Goal: Answer question/provide support: Share knowledge or assist other users

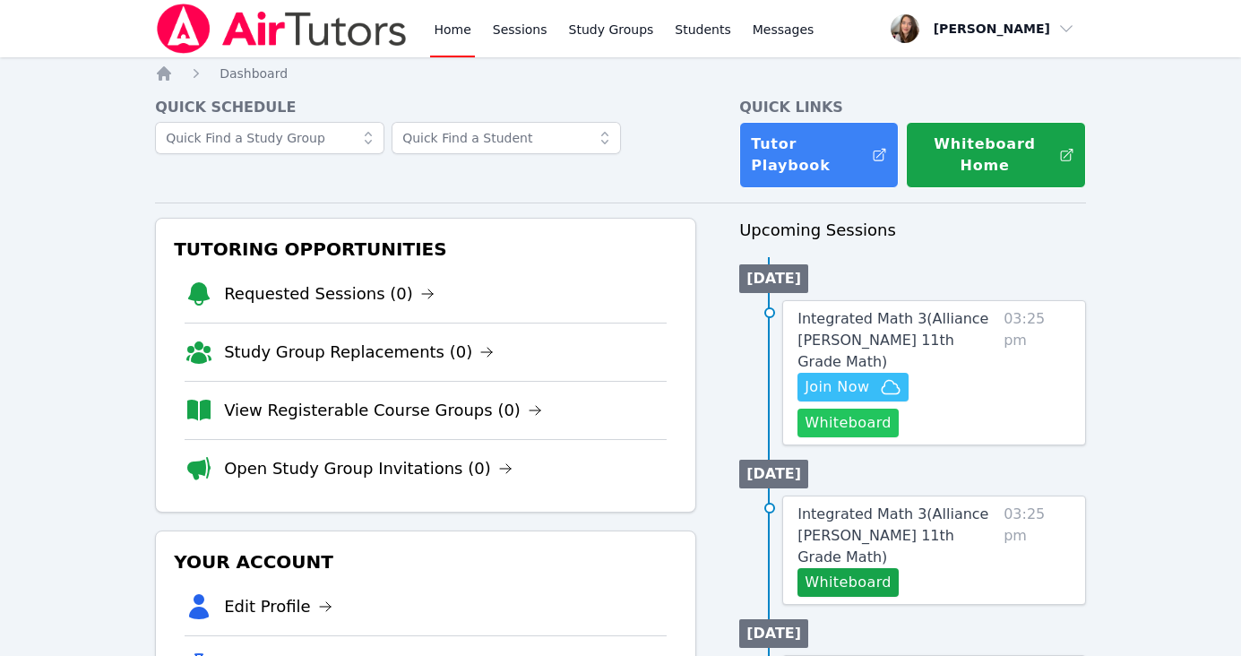
click at [867, 409] on button "Whiteboard" at bounding box center [848, 423] width 101 height 29
click at [862, 376] on span "Join Now" at bounding box center [837, 387] width 65 height 22
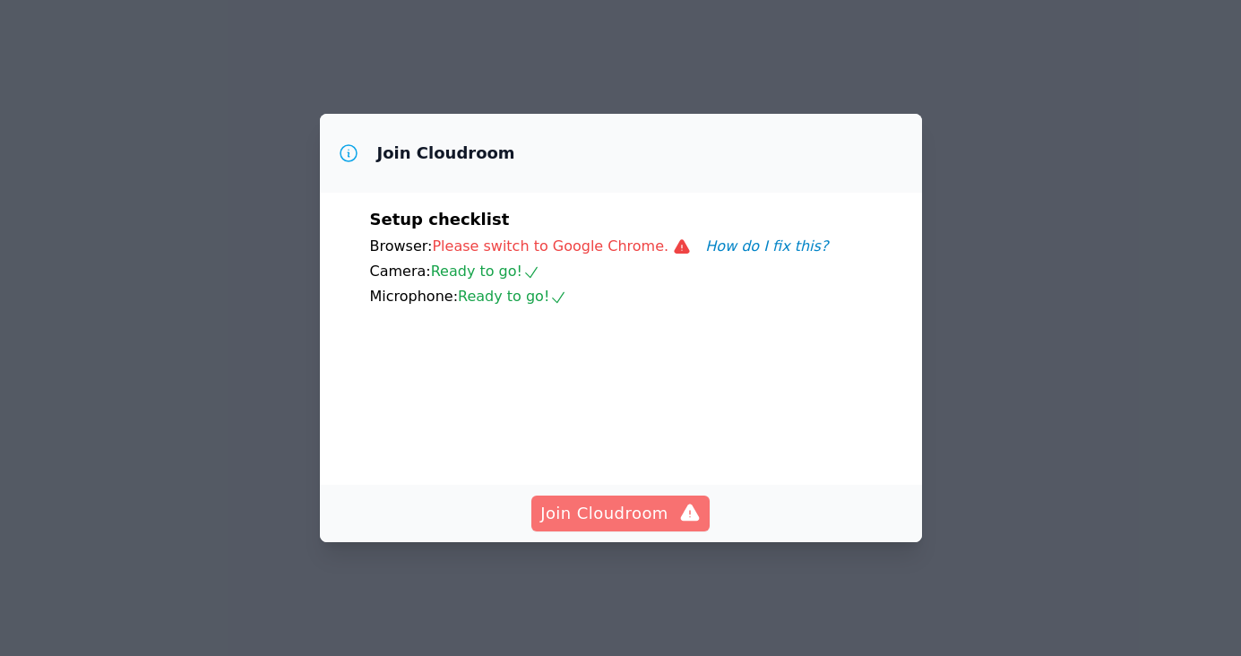
click at [643, 526] on span "Join Cloudroom" at bounding box center [620, 513] width 160 height 25
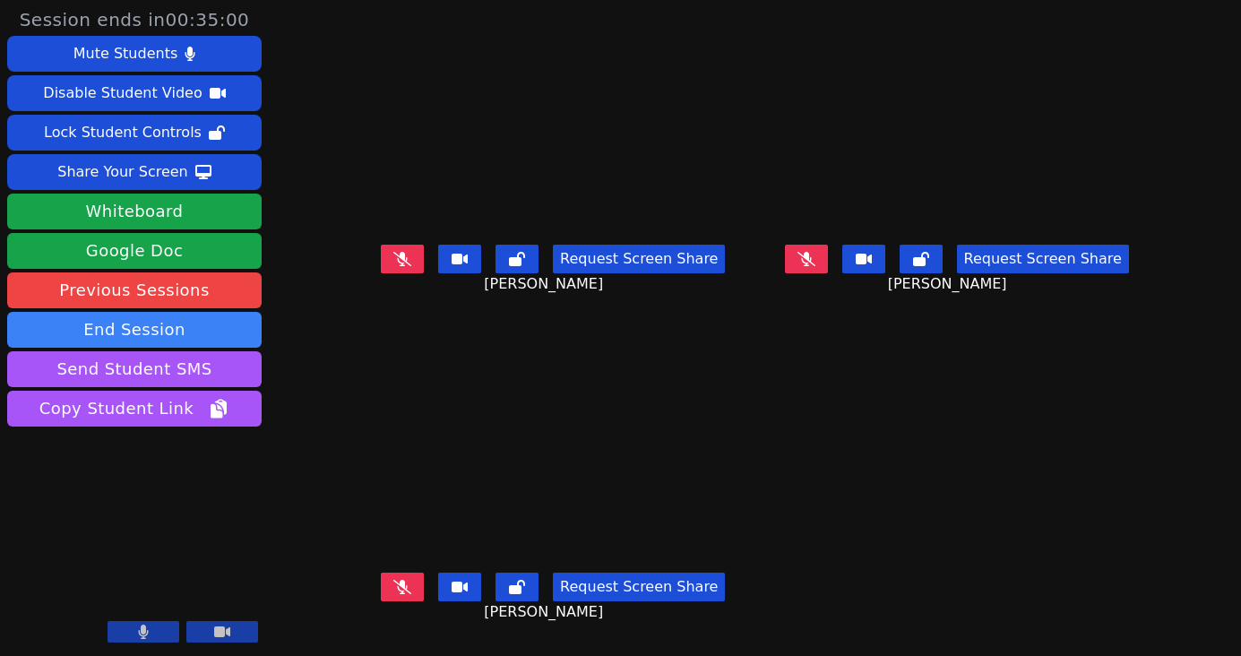
click at [1009, 295] on span "[PERSON_NAME]" at bounding box center [950, 284] width 124 height 22
drag, startPoint x: 974, startPoint y: 298, endPoint x: 1007, endPoint y: 305, distance: 33.7
click at [1007, 305] on div "Request Screen Share [PERSON_NAME]" at bounding box center [956, 273] width 389 height 72
click at [393, 594] on icon at bounding box center [402, 587] width 18 height 14
click at [397, 594] on icon at bounding box center [402, 587] width 11 height 14
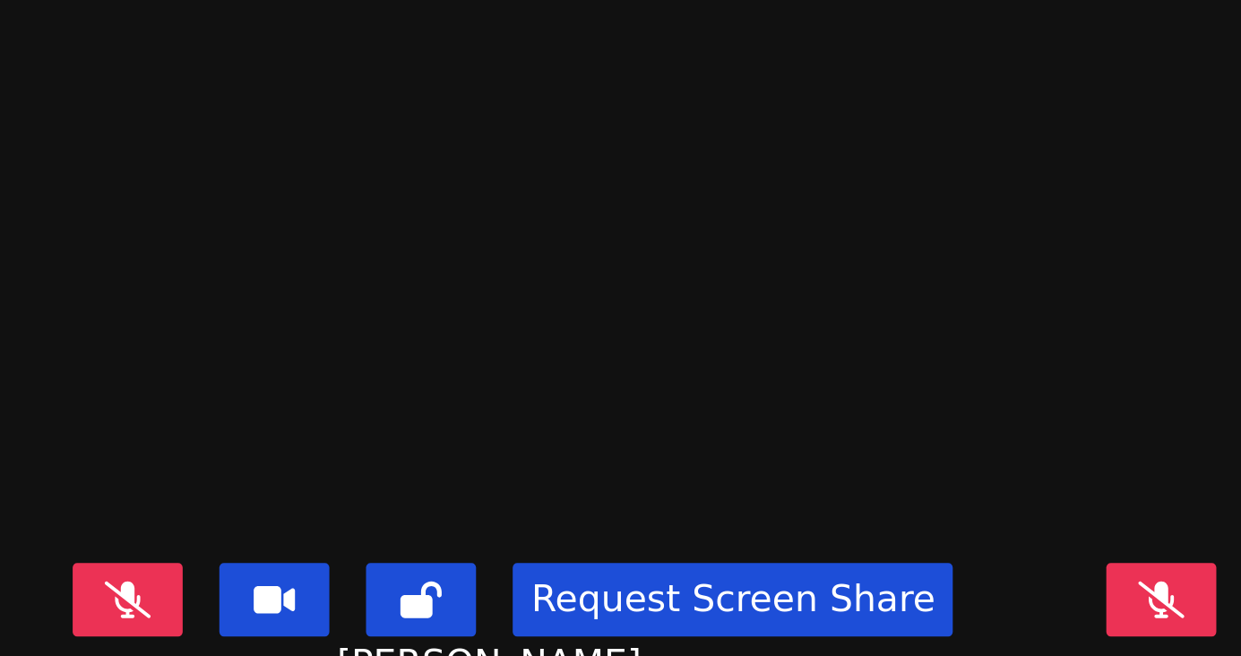
click at [418, 152] on video at bounding box center [552, 128] width 269 height 219
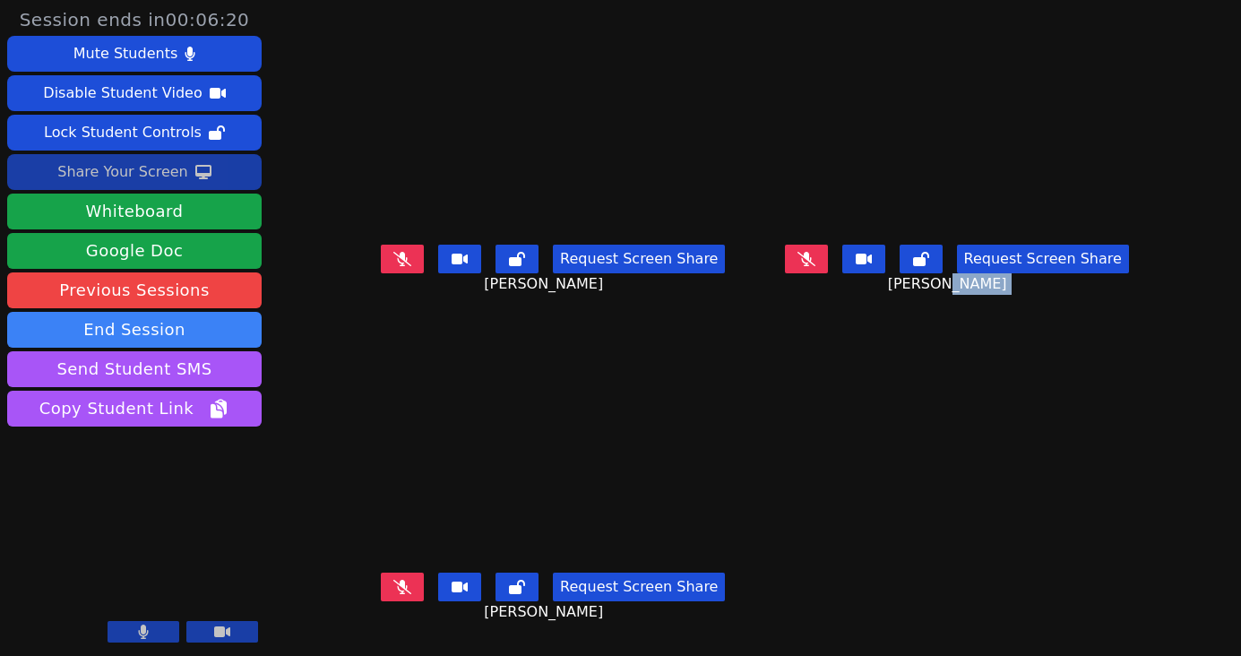
click at [187, 168] on button "Share Your Screen" at bounding box center [134, 172] width 254 height 36
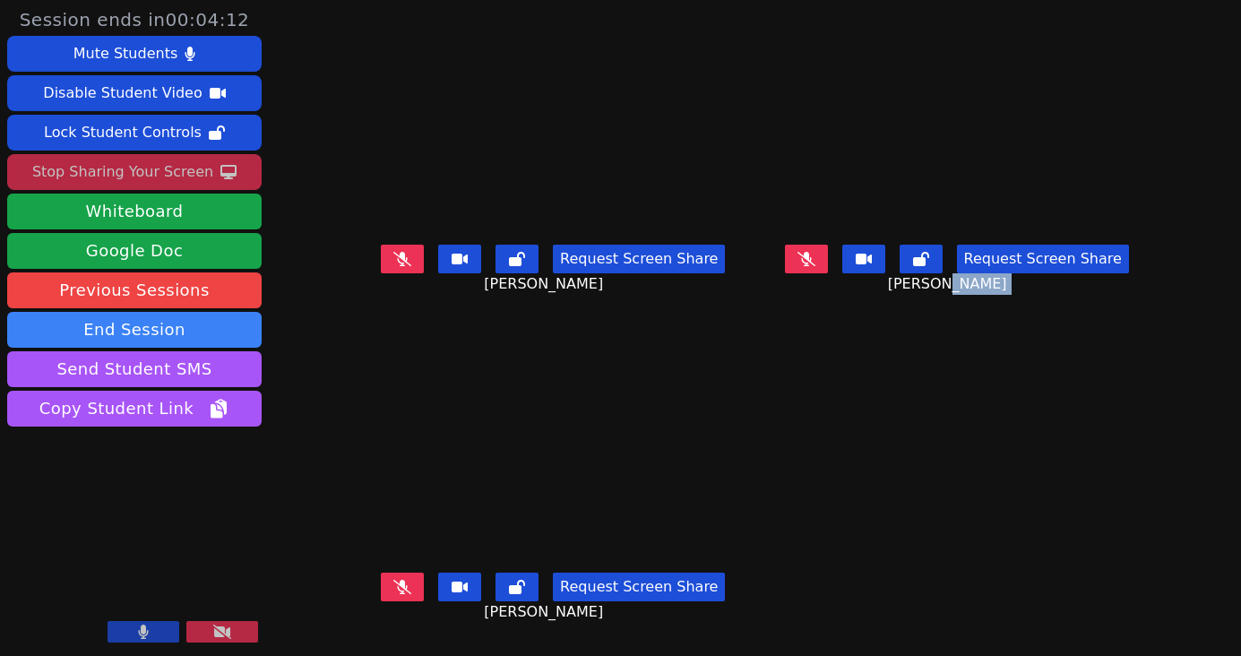
click at [178, 177] on div "Stop Sharing Your Screen" at bounding box center [122, 172] width 181 height 29
